Goal: Task Accomplishment & Management: Use online tool/utility

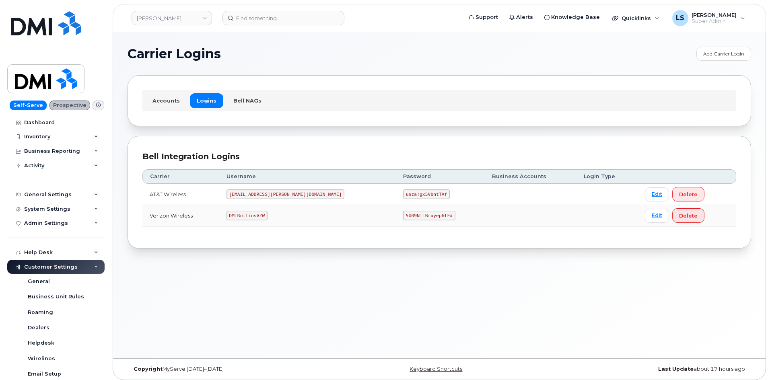
click at [403, 217] on code "5UR9N!LBruyep6lF#" at bounding box center [429, 216] width 52 height 10
copy code "5UR9N!LBruyep6lF#"
